Goal: Task Accomplishment & Management: Manage account settings

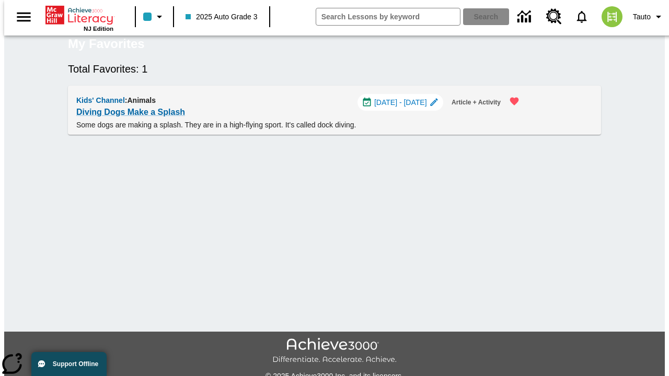
click at [405, 108] on span "[DATE] - [DATE]" at bounding box center [400, 102] width 53 height 11
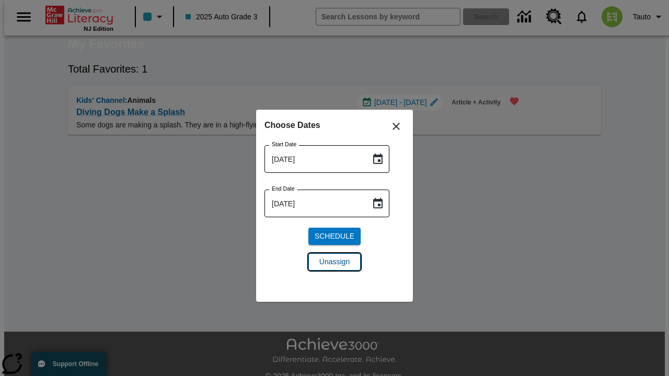
click at [335, 262] on span "Unassign" at bounding box center [334, 262] width 30 height 11
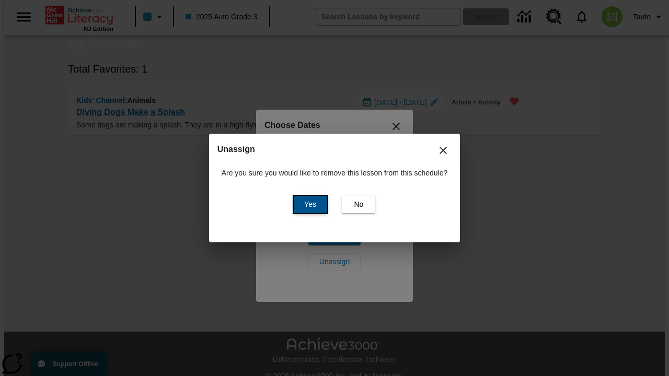
click at [308, 204] on span "Yes" at bounding box center [310, 204] width 12 height 11
